Goal: Task Accomplishment & Management: Manage account settings

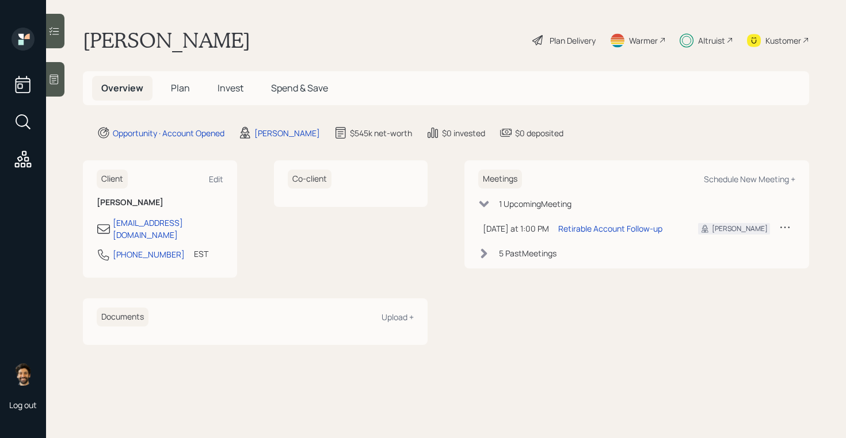
click at [174, 91] on span "Plan" at bounding box center [180, 88] width 19 height 13
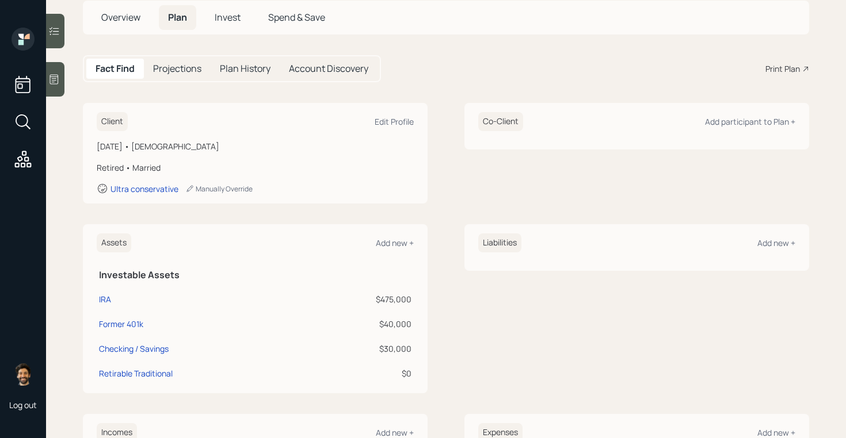
scroll to position [47, 0]
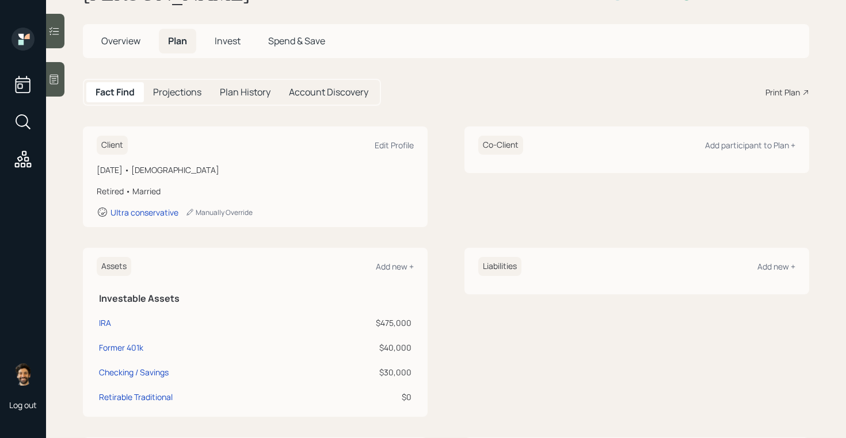
click at [226, 44] on span "Invest" at bounding box center [228, 41] width 26 height 13
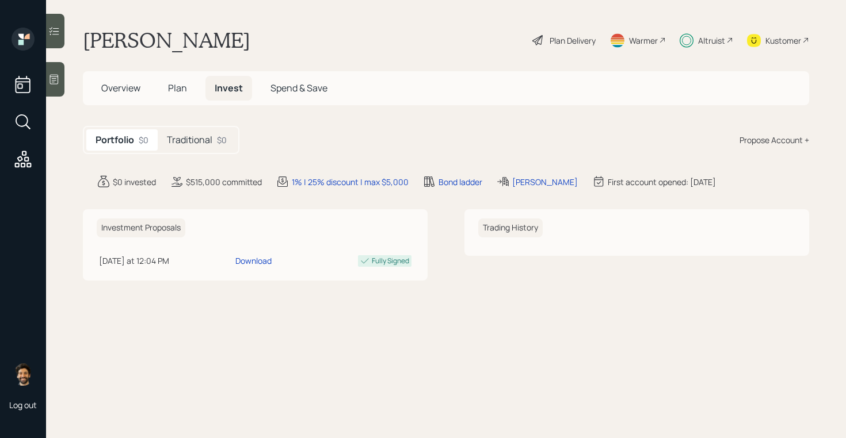
click at [207, 142] on h5 "Traditional" at bounding box center [189, 140] width 45 height 11
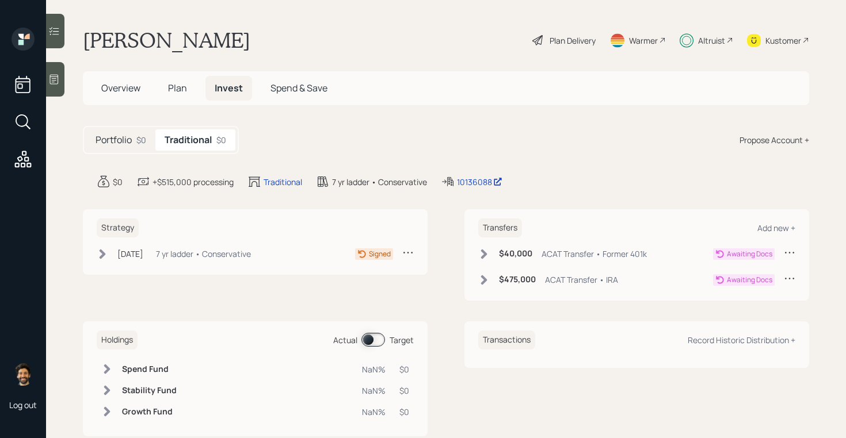
click at [274, 252] on div "[DATE] [DATE] 1:09 PM EDT 7 yr ladder • Conservative Signed" at bounding box center [255, 254] width 317 height 14
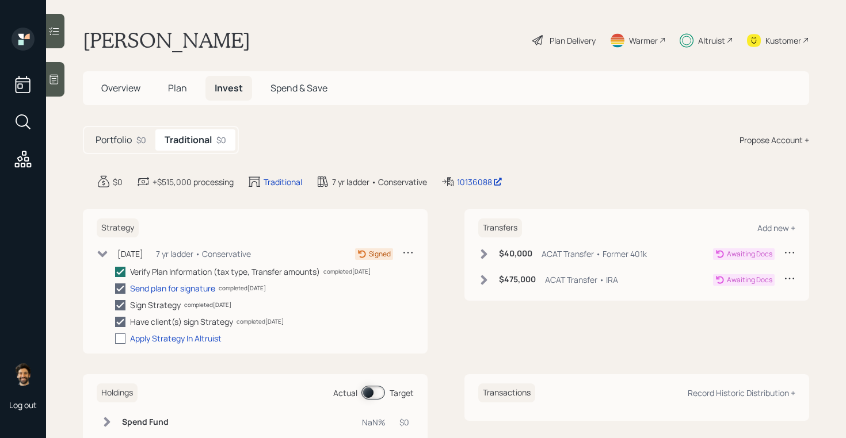
click at [122, 337] on div at bounding box center [120, 339] width 10 height 10
click at [115, 338] on input "checkbox" at bounding box center [114, 338] width 1 height 1
checkbox input "true"
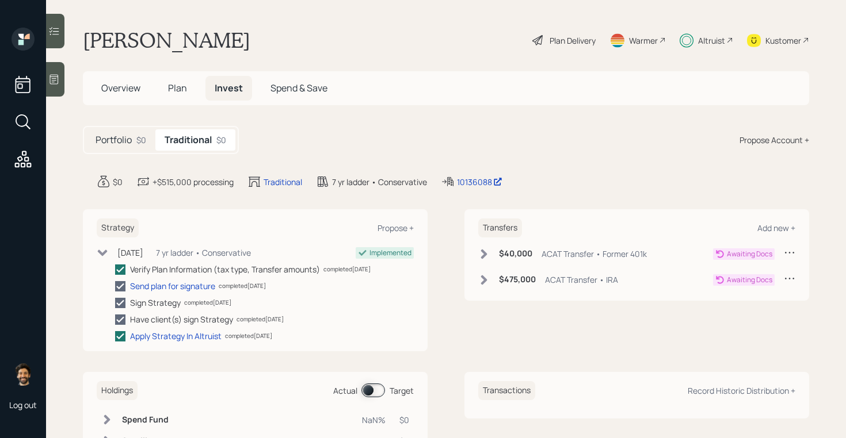
click at [102, 253] on icon at bounding box center [103, 253] width 10 height 6
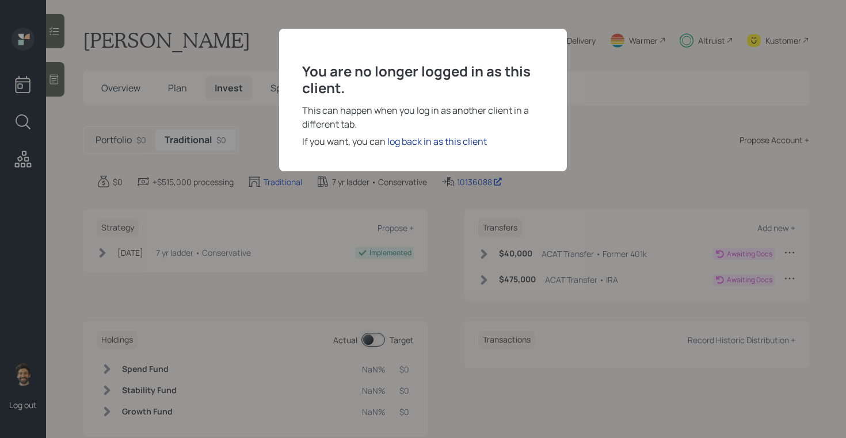
click at [414, 135] on div "log back in as this client" at bounding box center [437, 142] width 100 height 14
